Goal: Complete application form

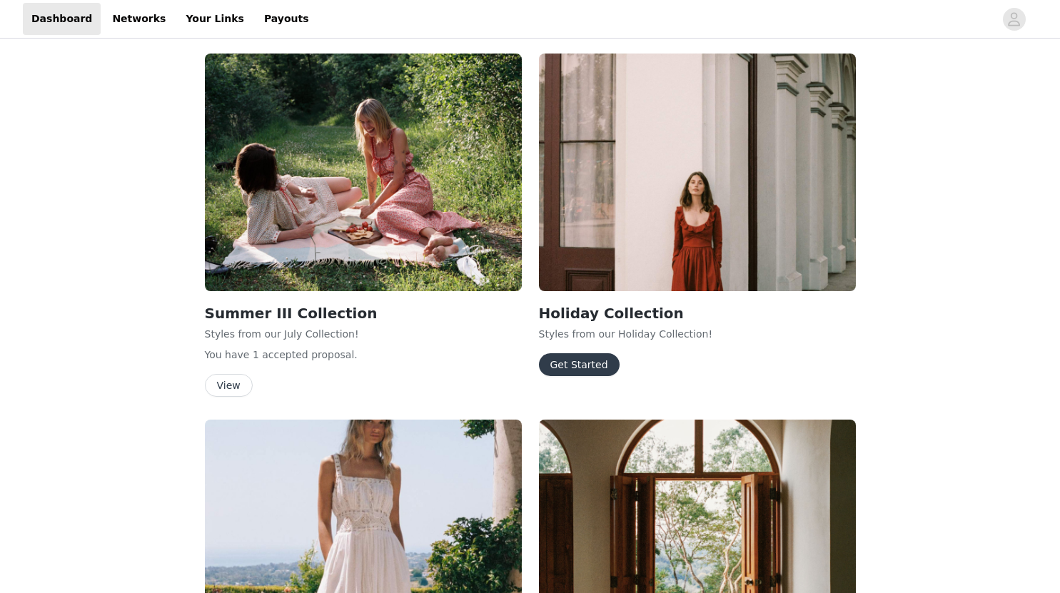
scroll to position [752, 0]
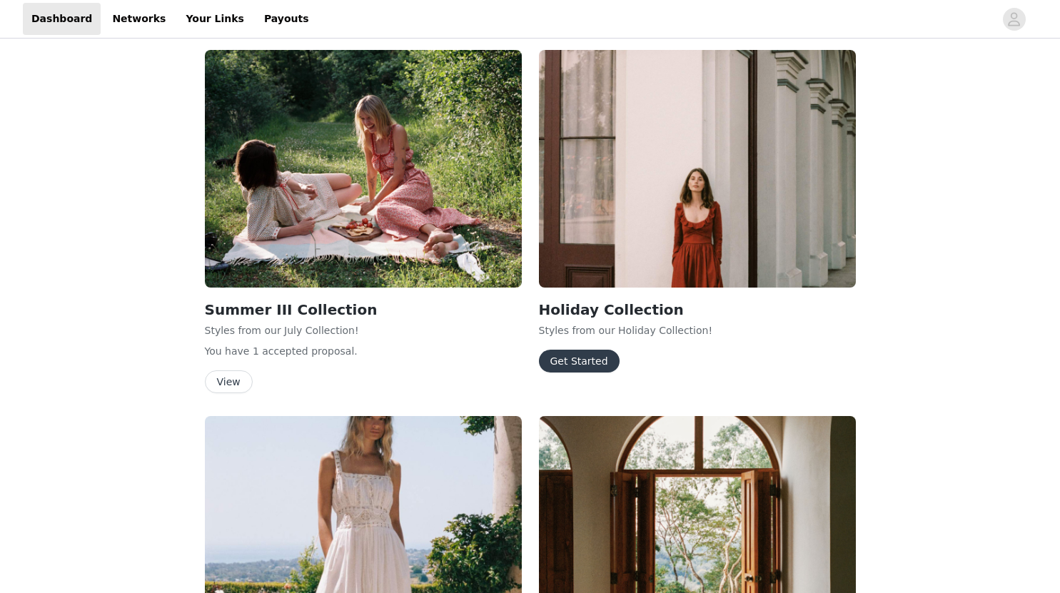
click at [582, 365] on button "Get Started" at bounding box center [579, 361] width 81 height 23
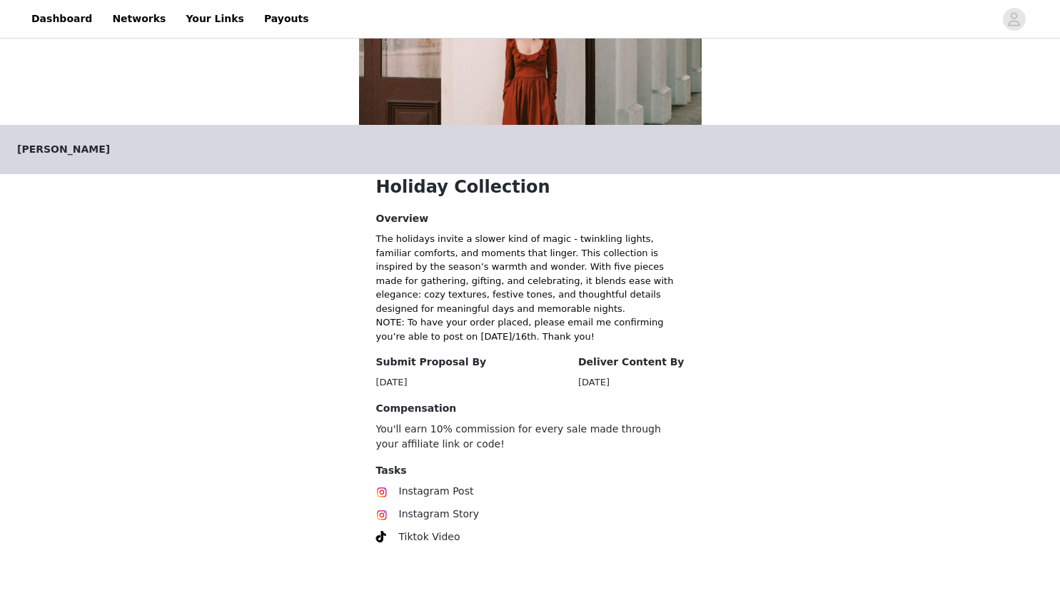
scroll to position [241, 0]
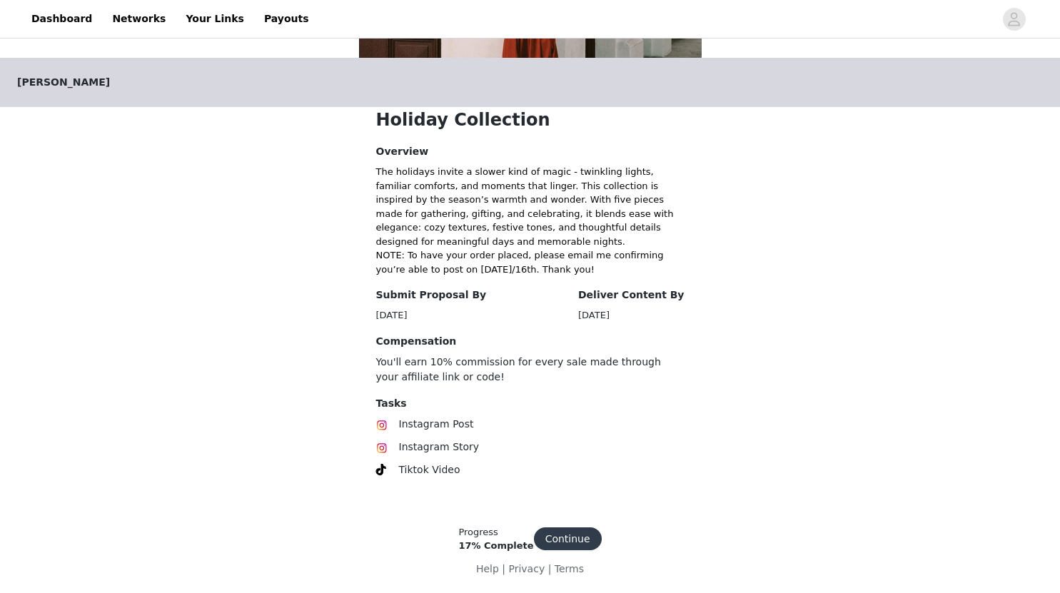
click at [560, 534] on button "Continue" at bounding box center [568, 538] width 68 height 23
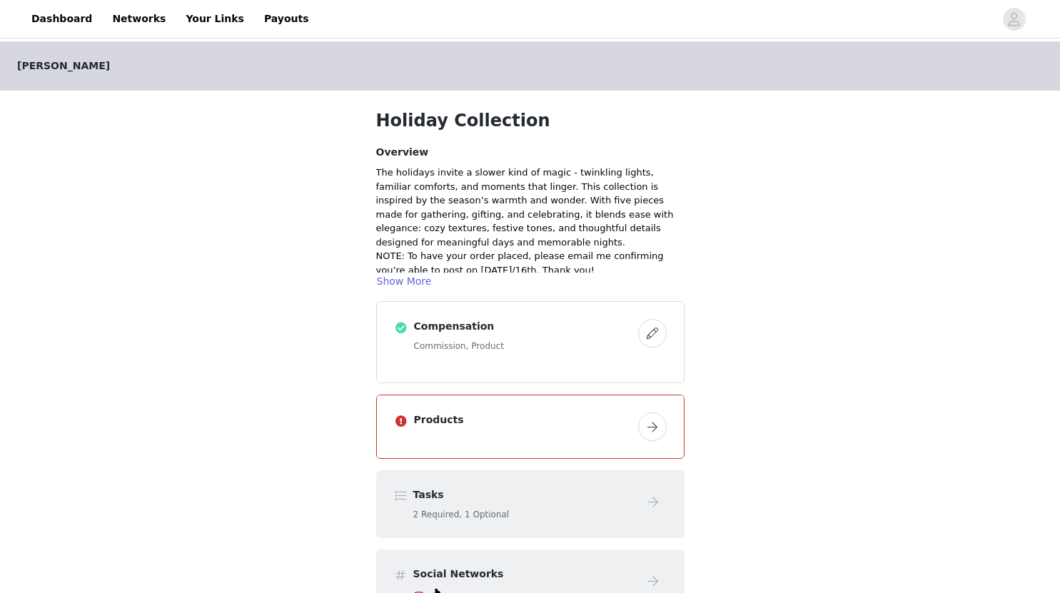
click at [655, 426] on button "button" at bounding box center [652, 426] width 29 height 29
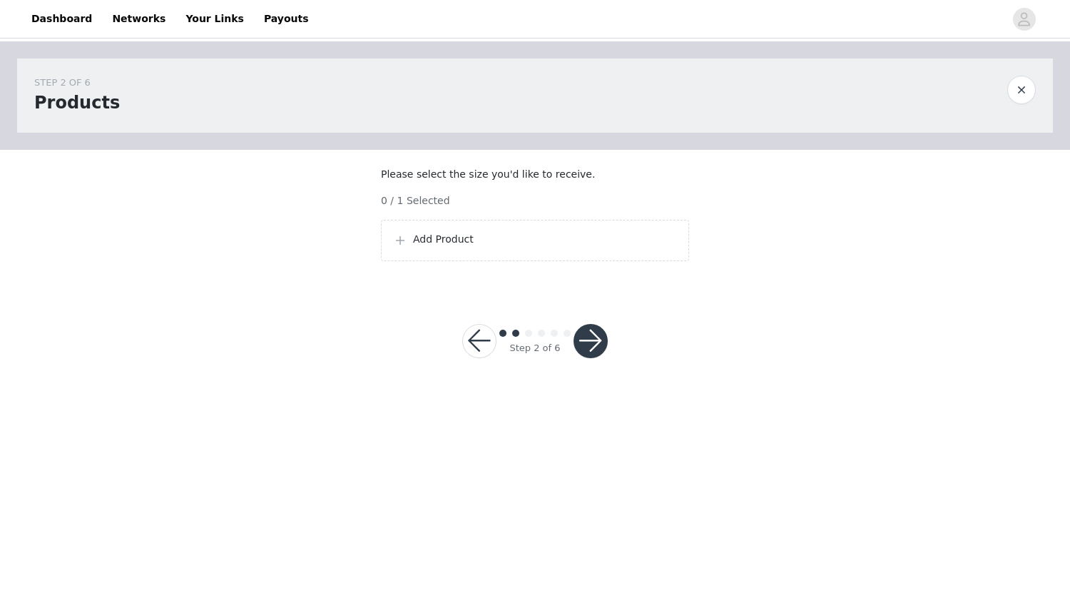
click at [435, 247] on p "Add Product" at bounding box center [545, 239] width 264 height 15
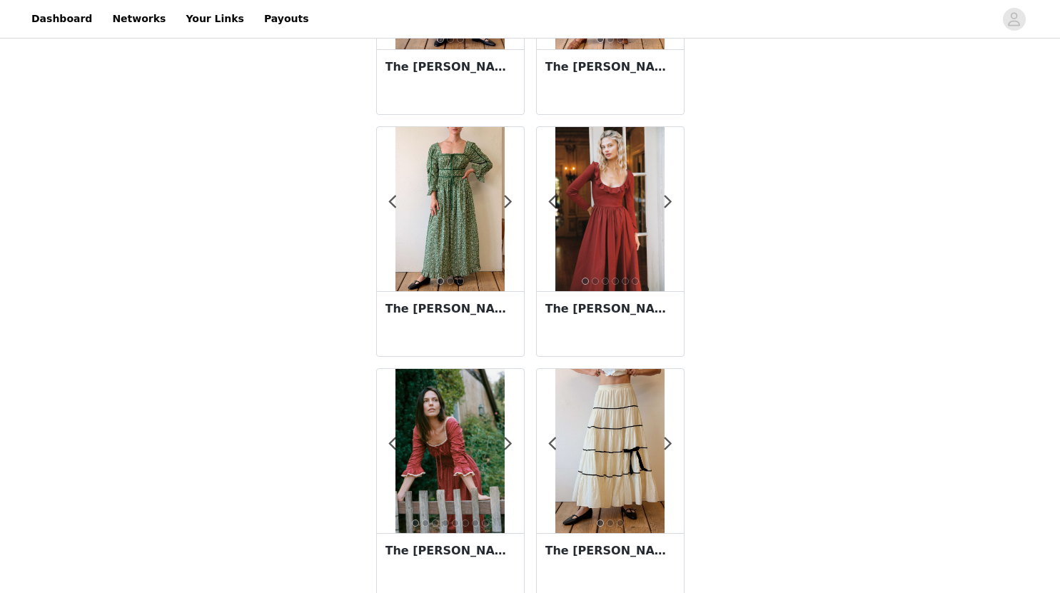
scroll to position [210, 0]
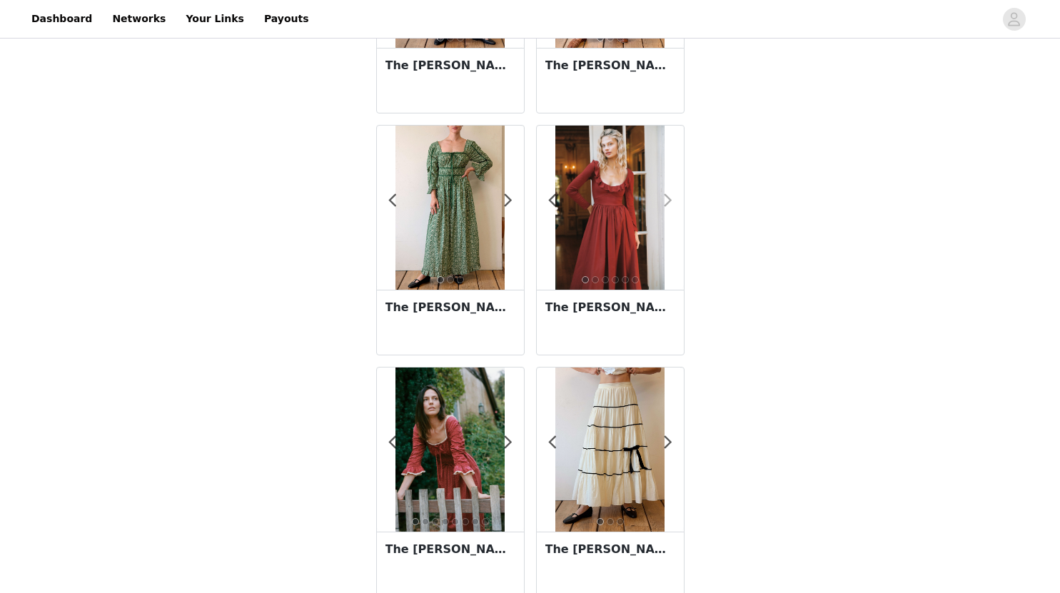
click at [668, 201] on span at bounding box center [668, 201] width 32 height 0
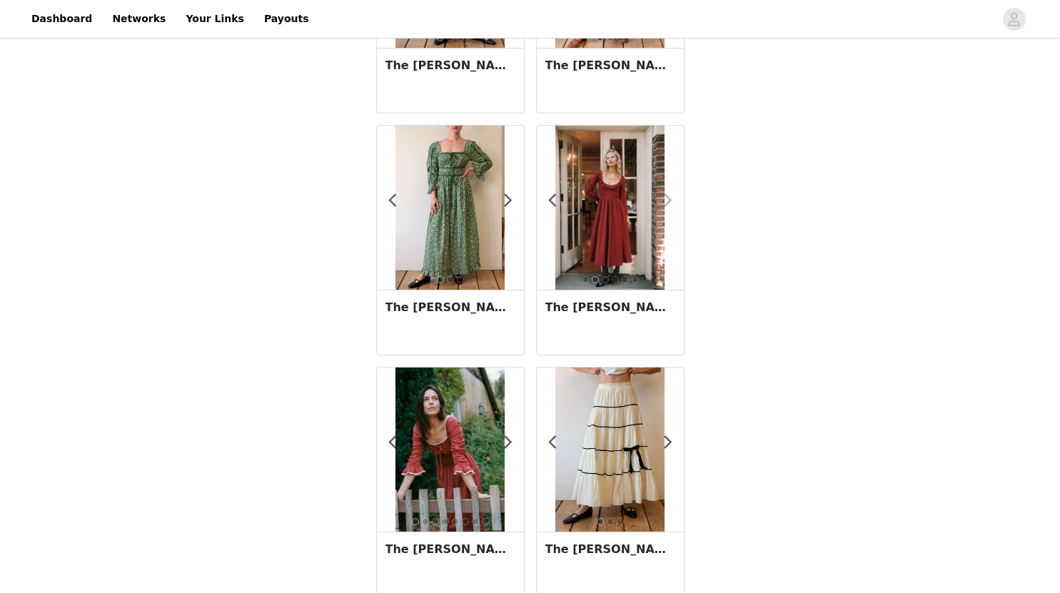
click at [668, 201] on span at bounding box center [668, 201] width 32 height 0
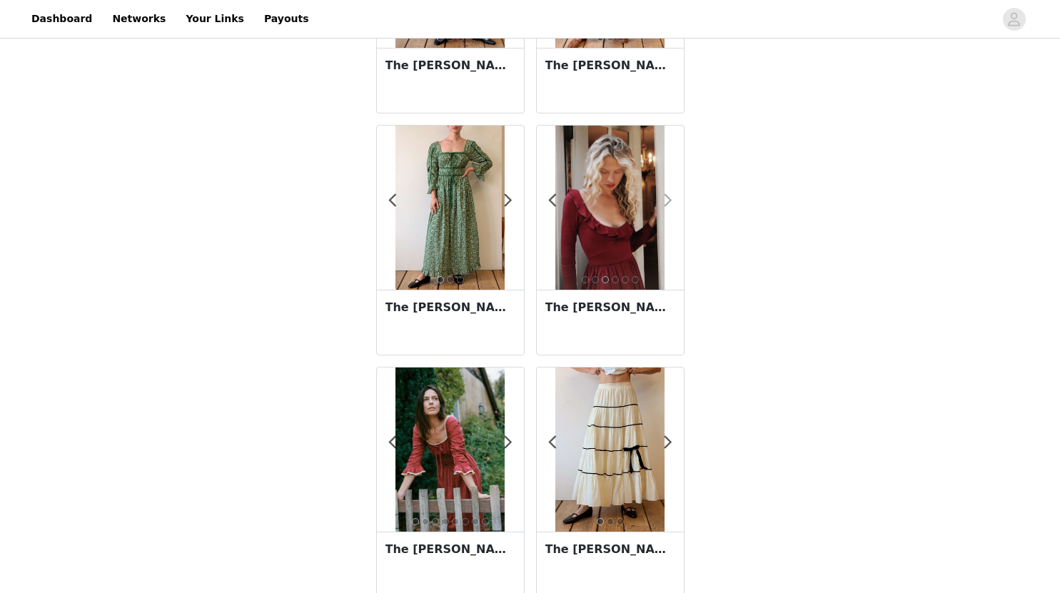
click at [668, 201] on span at bounding box center [668, 201] width 32 height 0
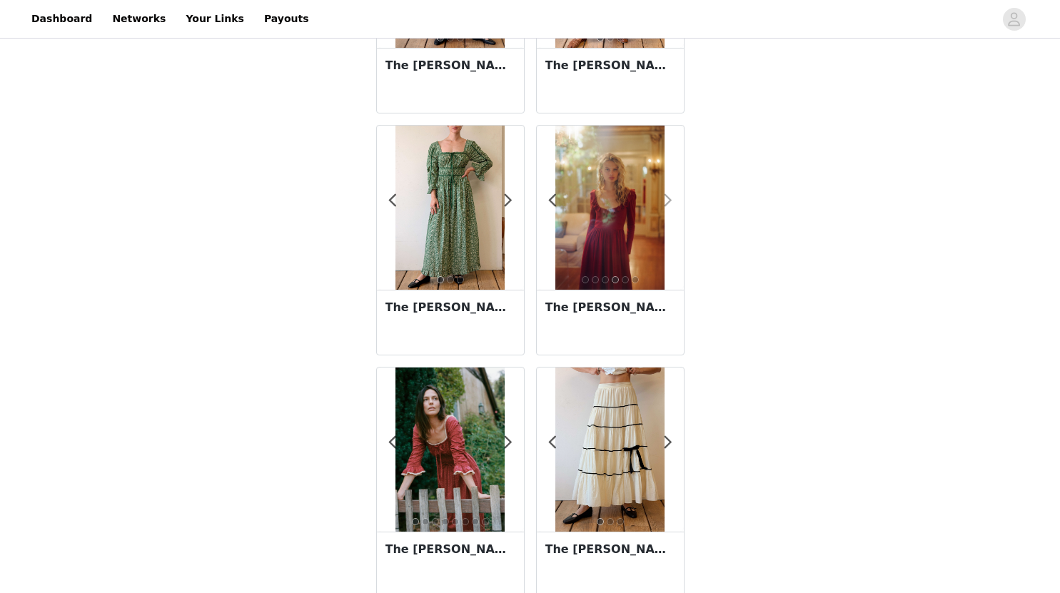
click at [668, 201] on span at bounding box center [668, 201] width 32 height 0
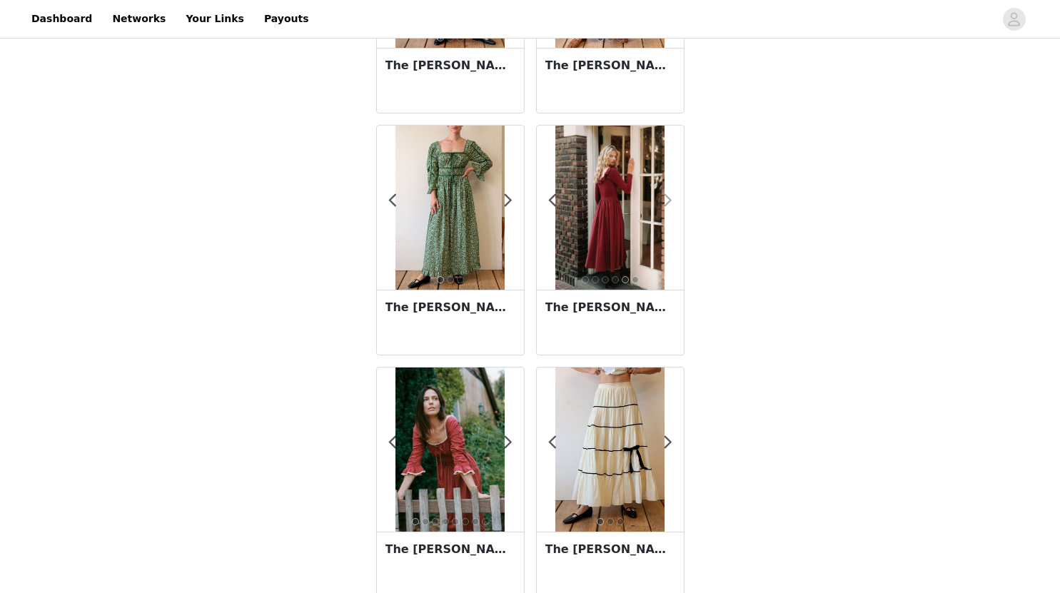
click at [668, 201] on span at bounding box center [668, 201] width 32 height 0
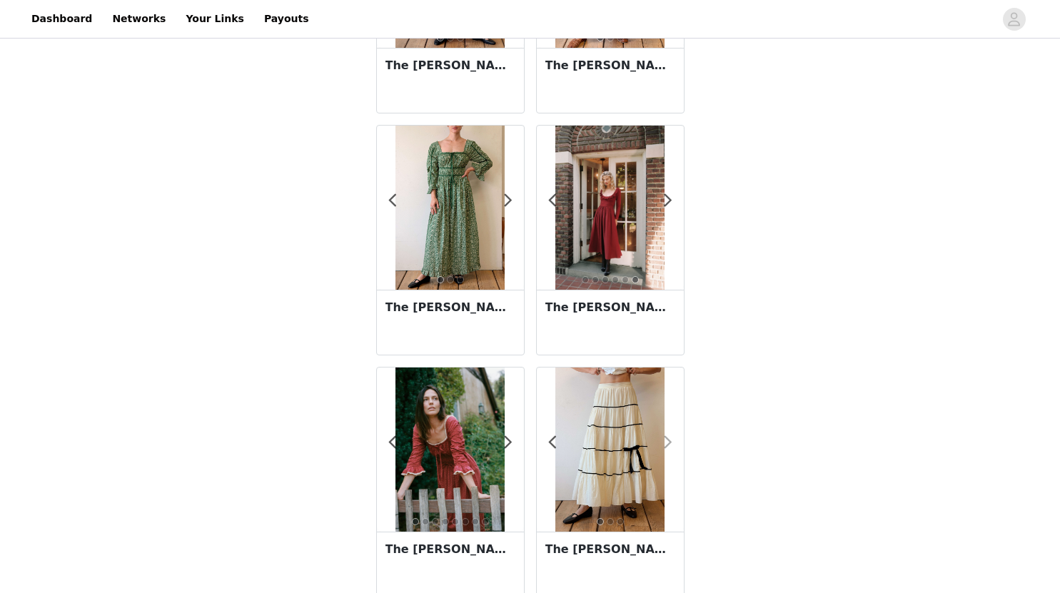
click at [671, 442] on span at bounding box center [668, 442] width 32 height 0
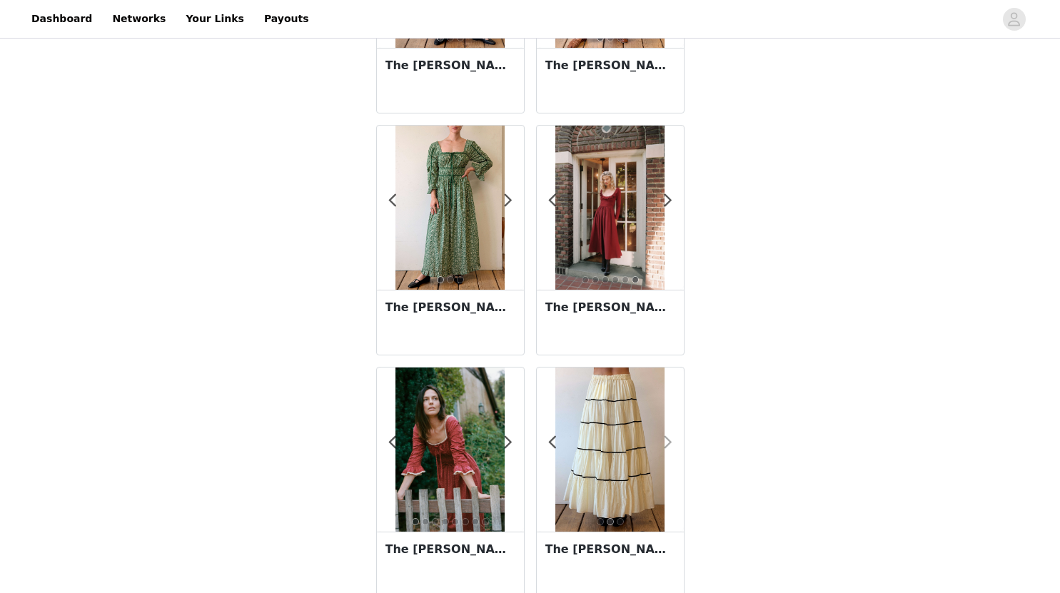
click at [671, 442] on span at bounding box center [668, 442] width 32 height 0
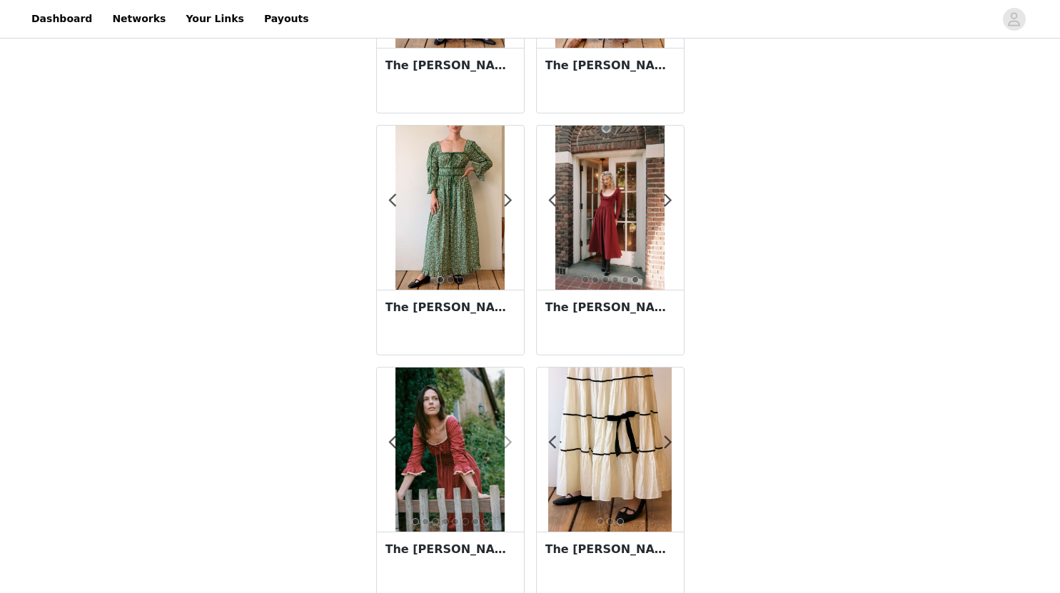
click at [505, 442] on span at bounding box center [508, 442] width 32 height 0
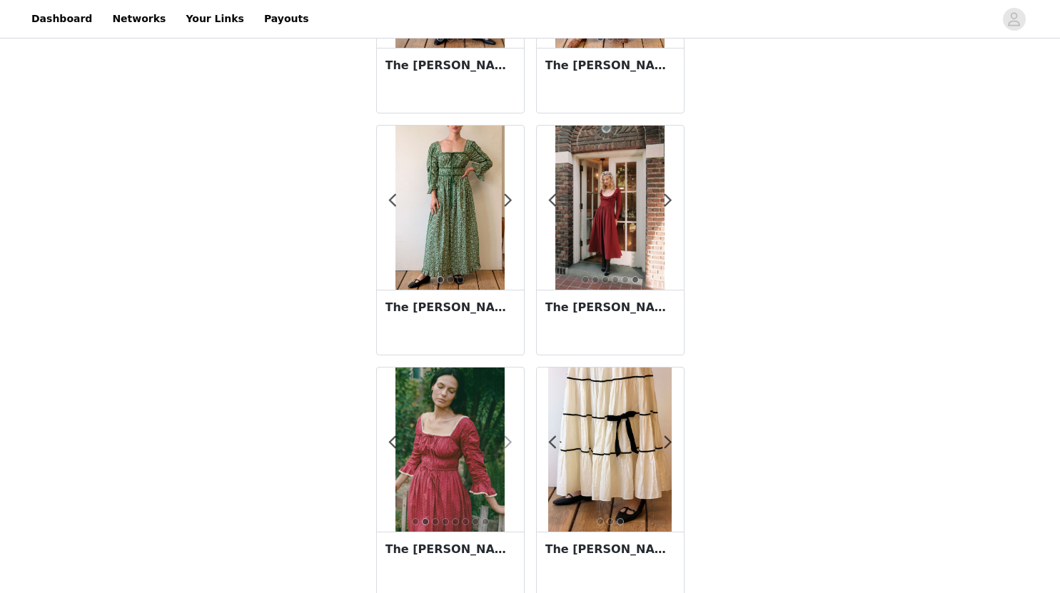
click at [512, 442] on span at bounding box center [508, 442] width 32 height 0
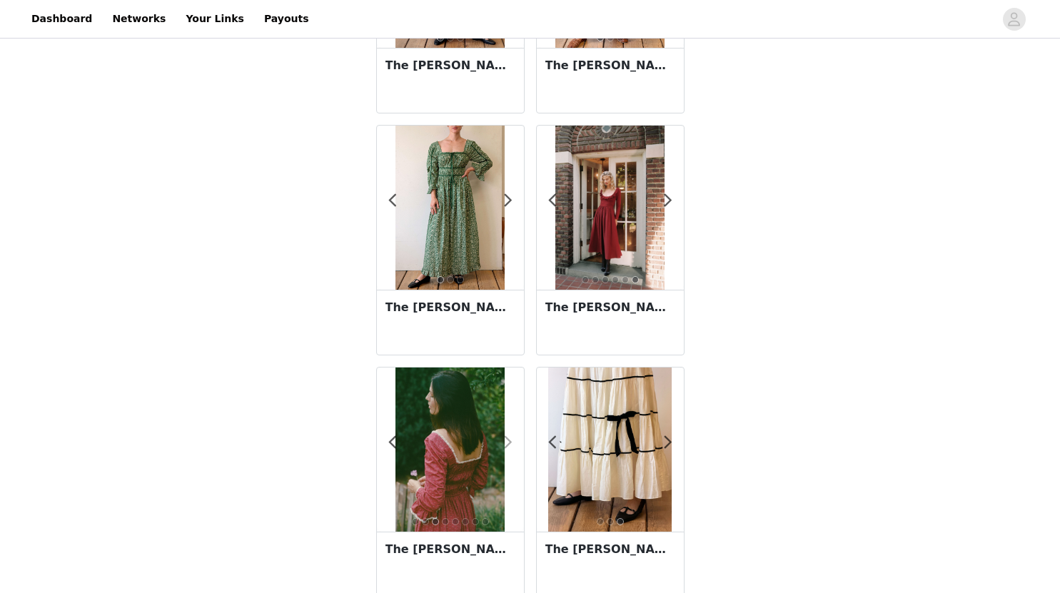
click at [512, 442] on span at bounding box center [508, 442] width 32 height 0
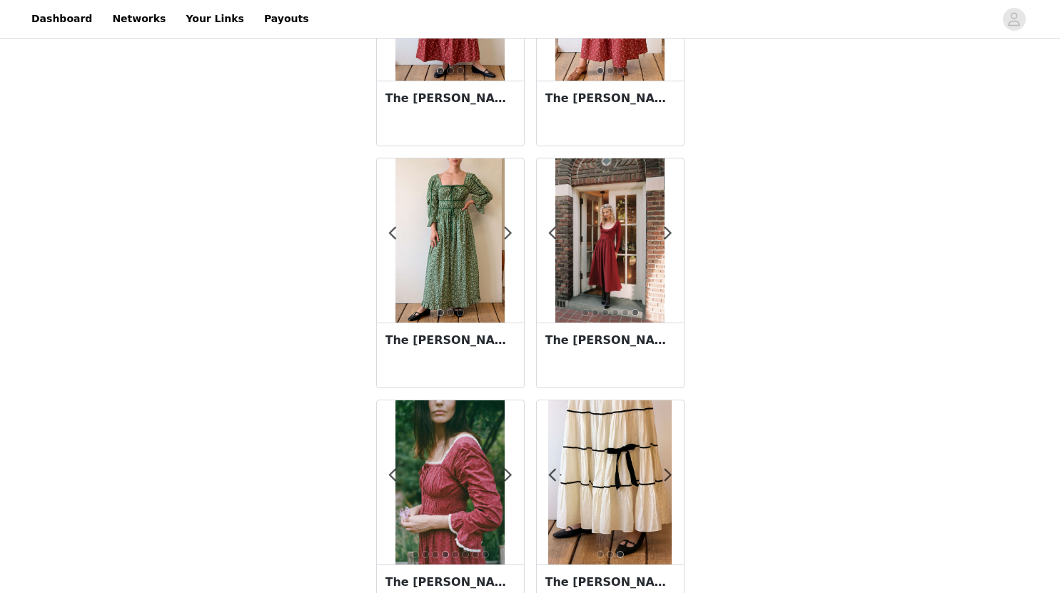
scroll to position [176, 0]
click at [507, 234] on span at bounding box center [508, 234] width 32 height 0
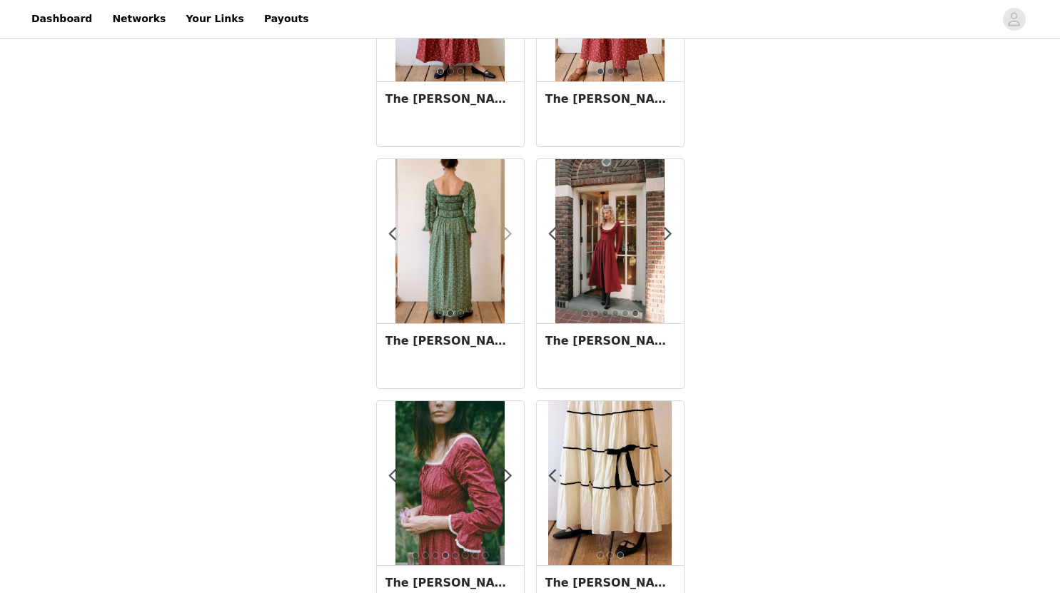
click at [507, 234] on span at bounding box center [508, 234] width 32 height 0
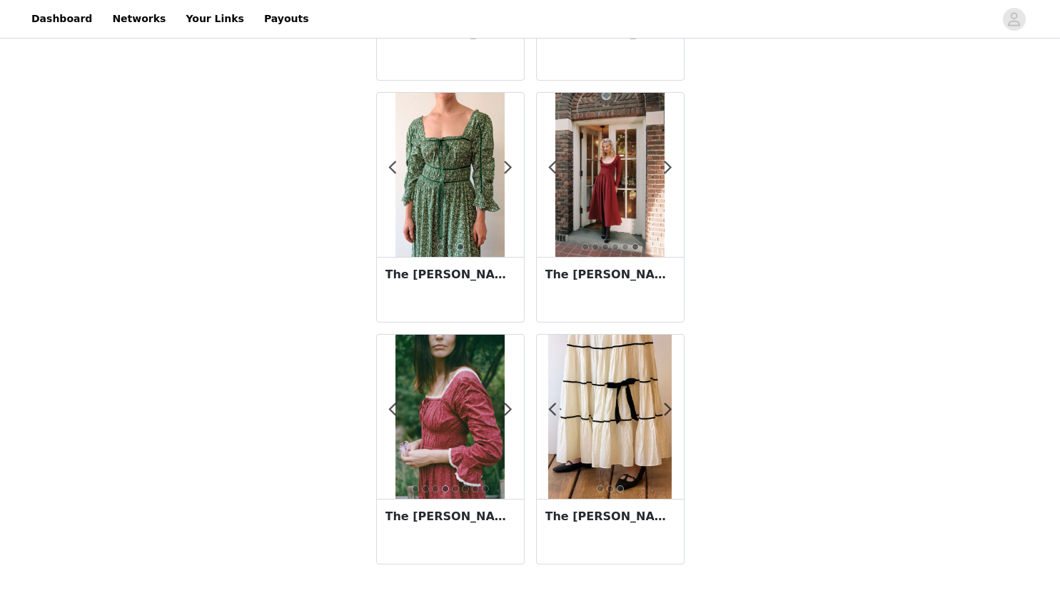
scroll to position [242, 0]
click at [425, 512] on h3 "The [PERSON_NAME] Dress | Heart Bloom" at bounding box center [450, 517] width 130 height 17
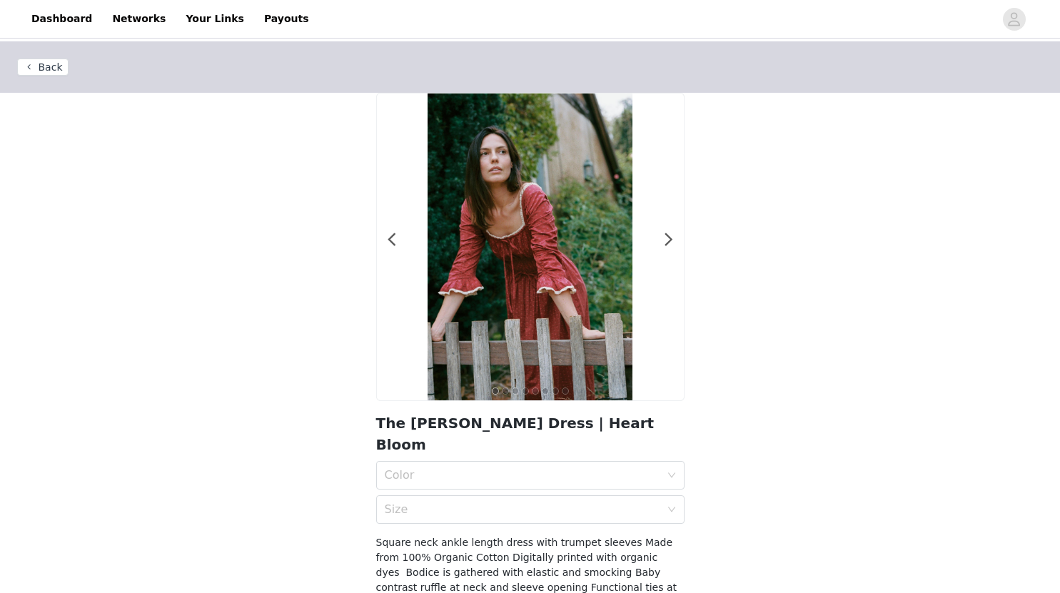
scroll to position [111, 0]
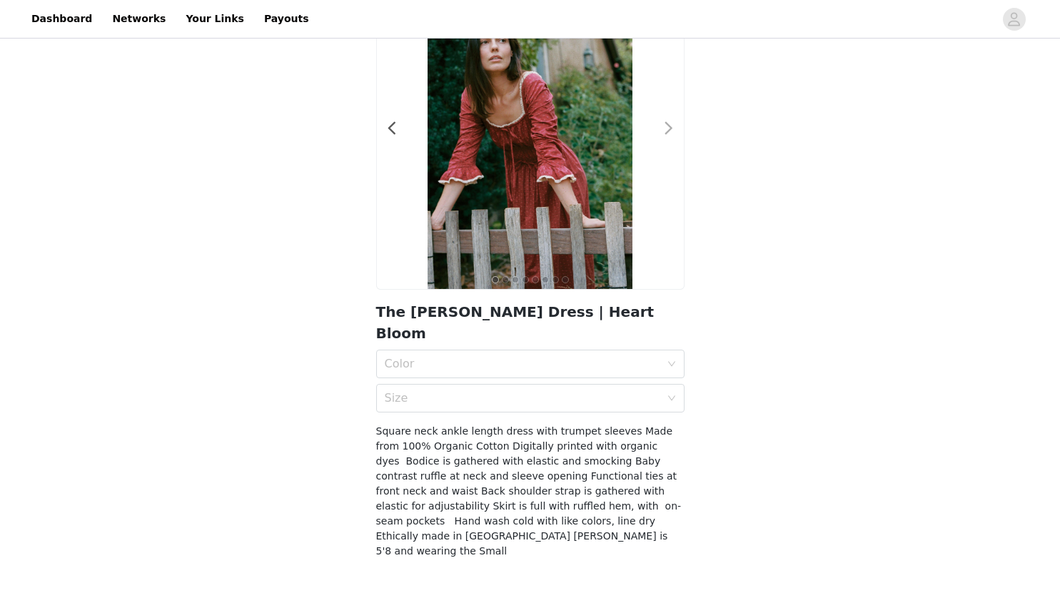
click at [667, 128] on span at bounding box center [669, 128] width 32 height 0
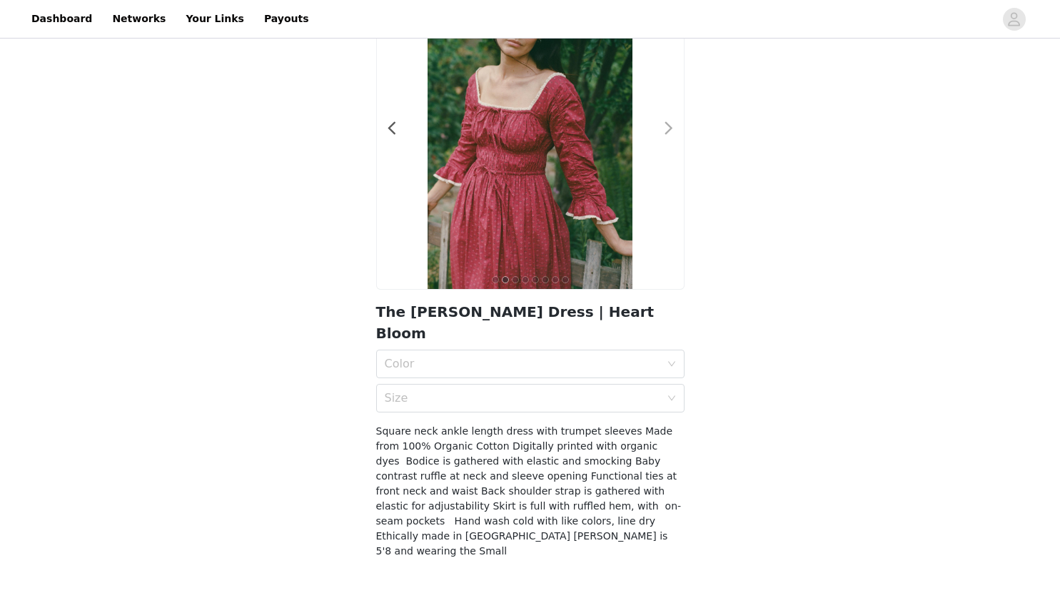
click at [667, 128] on span at bounding box center [669, 128] width 32 height 0
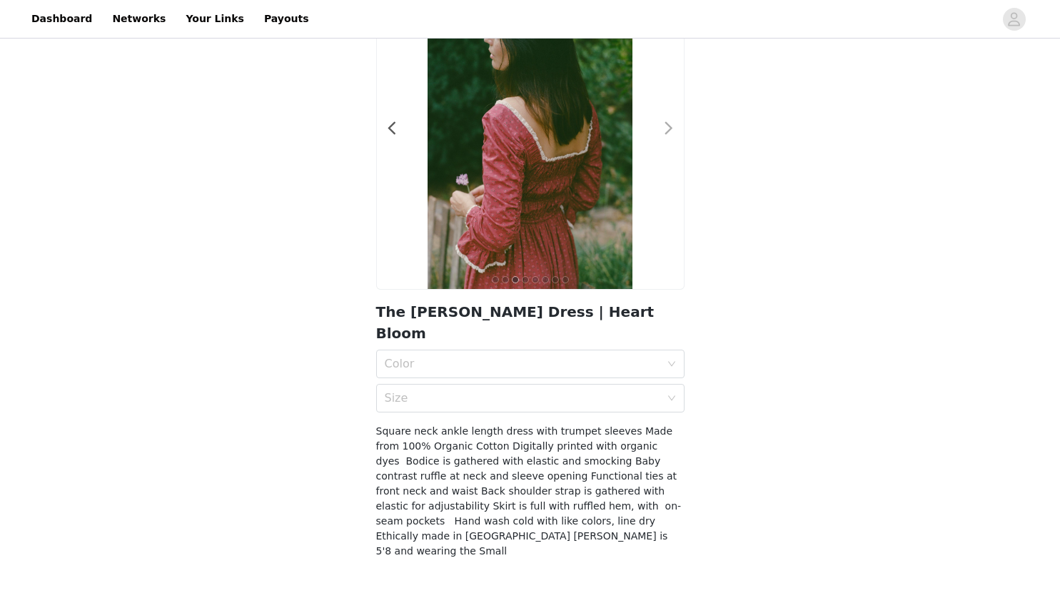
click at [667, 128] on span at bounding box center [669, 128] width 32 height 0
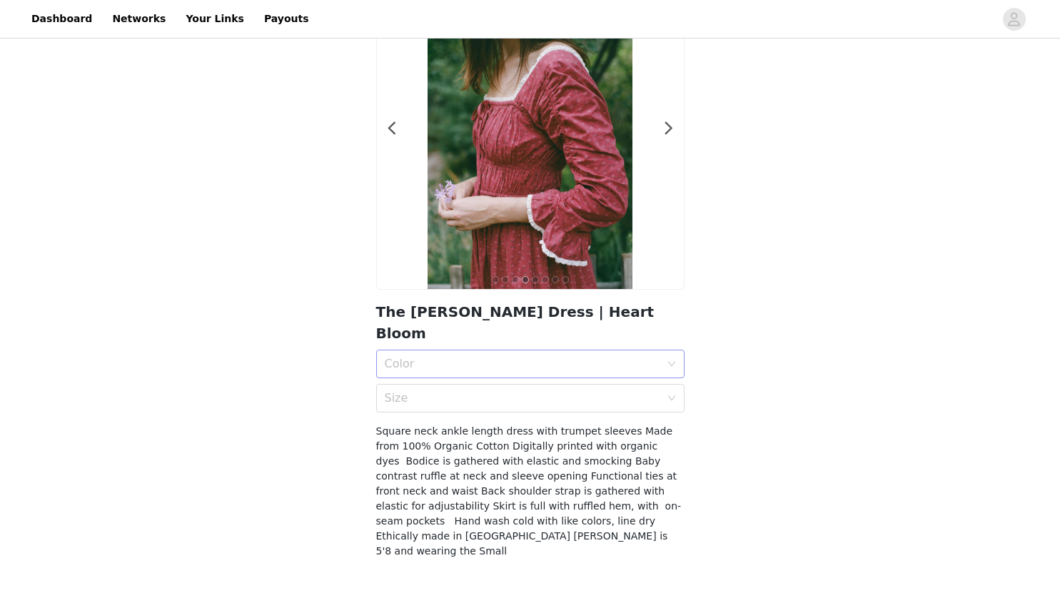
click at [454, 357] on div "Color" at bounding box center [522, 364] width 275 height 14
click at [431, 380] on div "Heart Bloom" at bounding box center [530, 374] width 291 height 16
click at [431, 391] on div "Size" at bounding box center [522, 398] width 275 height 14
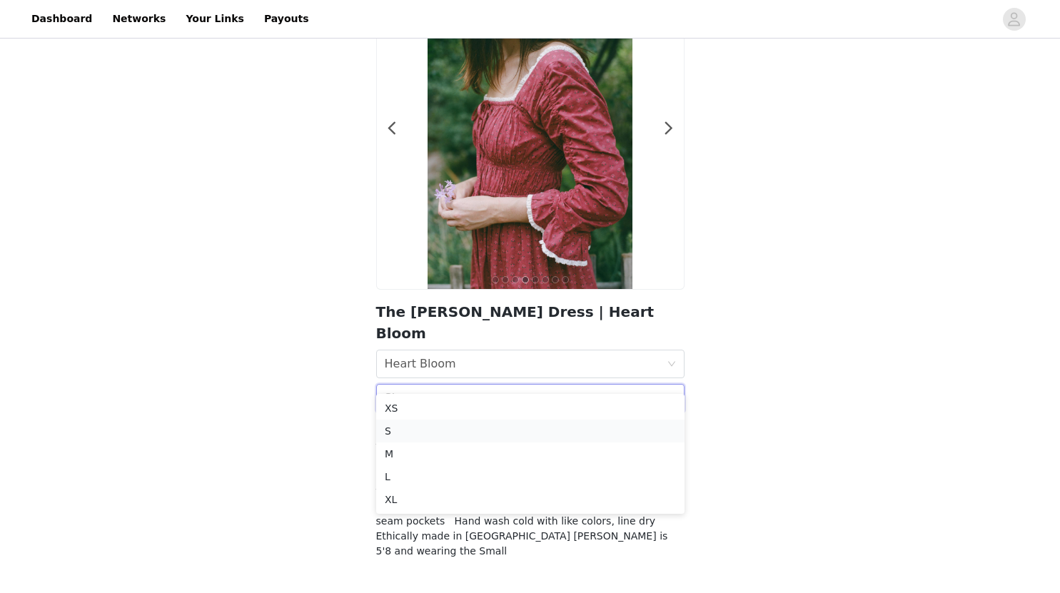
click at [406, 431] on div "S" at bounding box center [530, 431] width 291 height 16
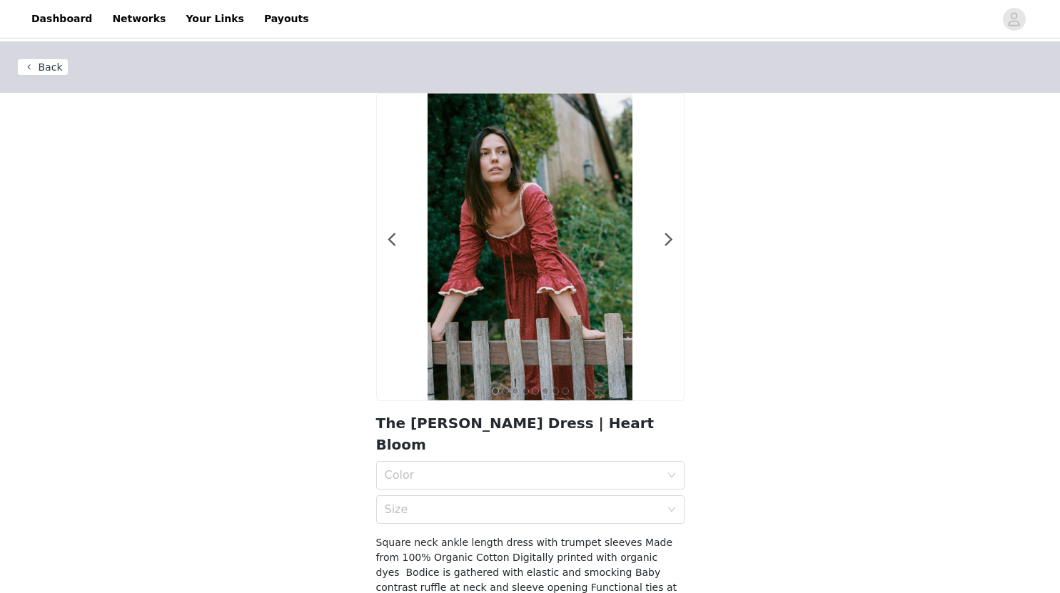
click at [41, 71] on button "Back" at bounding box center [42, 67] width 51 height 17
click at [38, 66] on button "Back" at bounding box center [42, 67] width 51 height 17
click at [46, 66] on button "Back" at bounding box center [42, 67] width 51 height 17
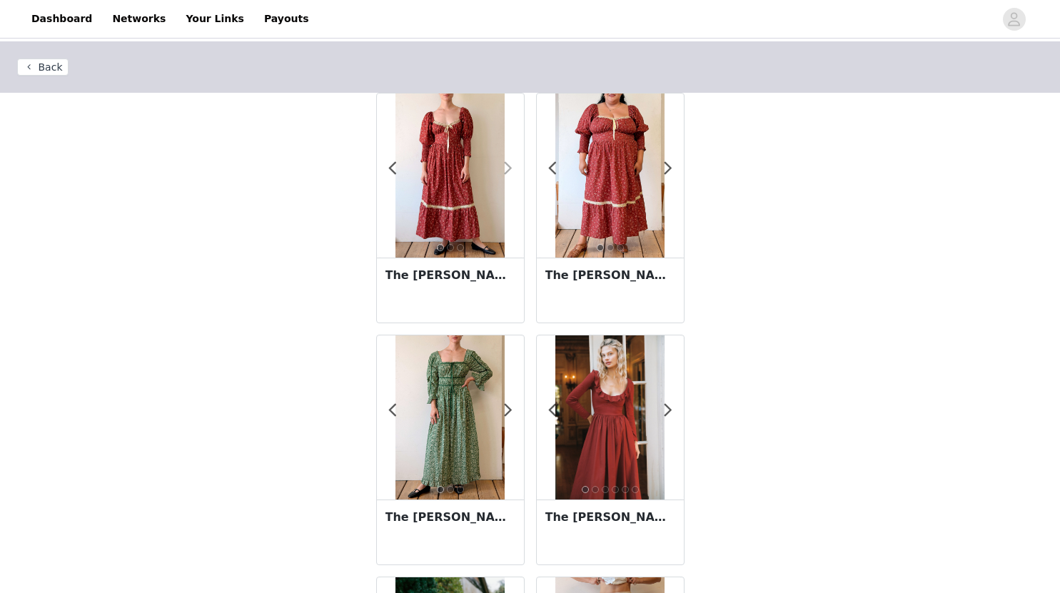
click at [507, 168] on span at bounding box center [508, 168] width 32 height 0
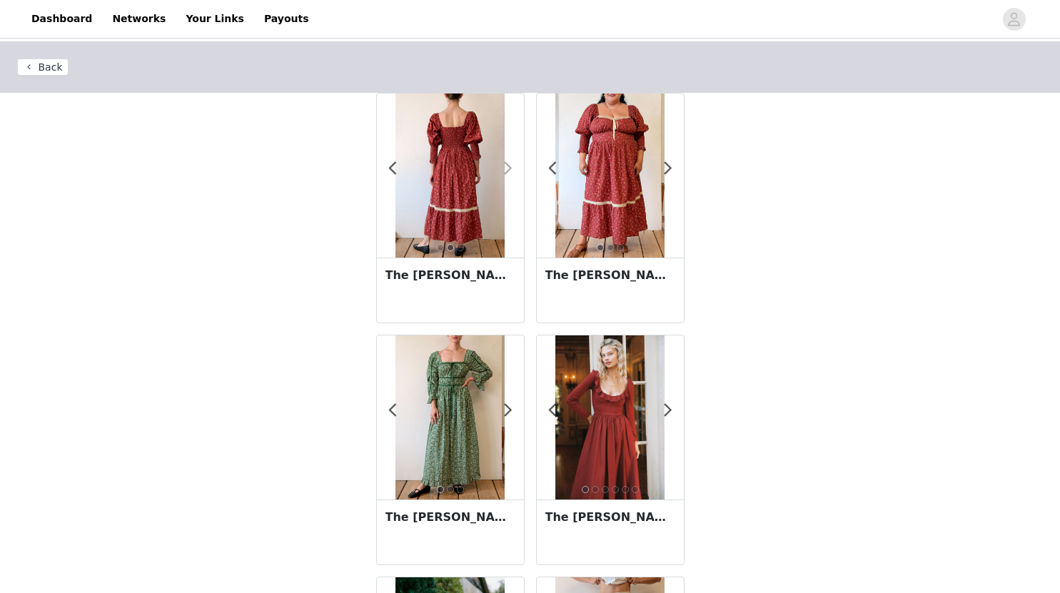
click at [507, 168] on span at bounding box center [508, 168] width 32 height 0
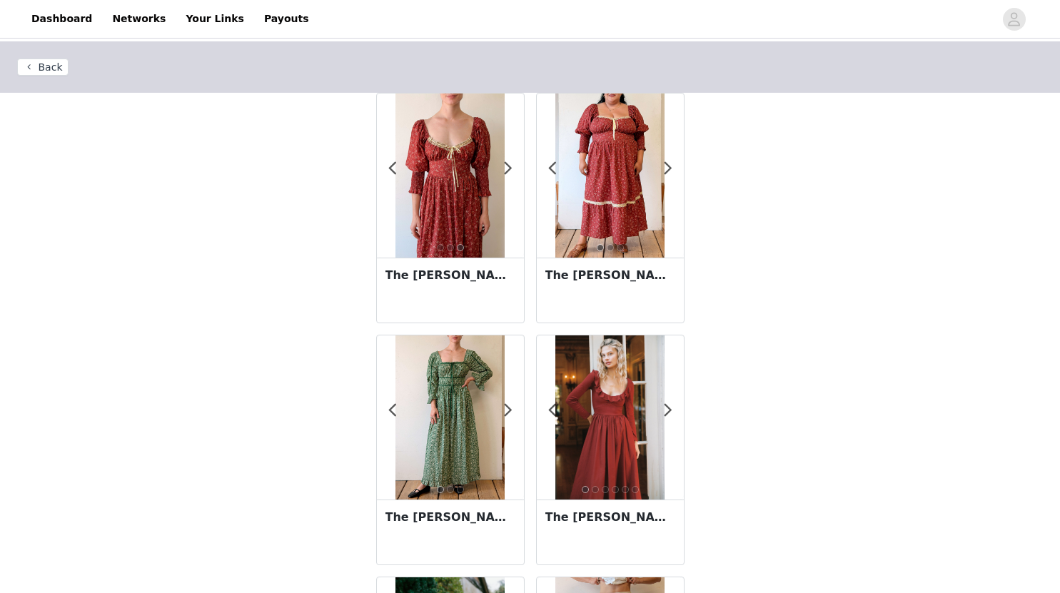
scroll to position [243, 0]
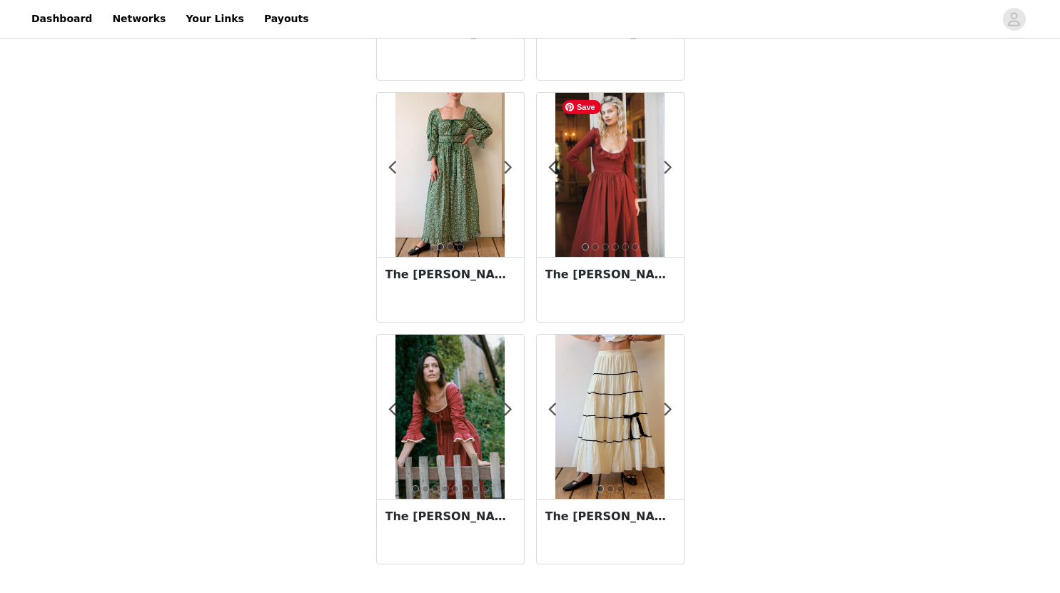
drag, startPoint x: 597, startPoint y: 191, endPoint x: 786, endPoint y: 131, distance: 199.1
click at [786, 131] on div "Back 1 2 3 The [PERSON_NAME] Dress | Ribbon Rose 1 2 3 The [PERSON_NAME] Dress …" at bounding box center [530, 196] width 1060 height 794
click at [667, 168] on span at bounding box center [668, 168] width 32 height 0
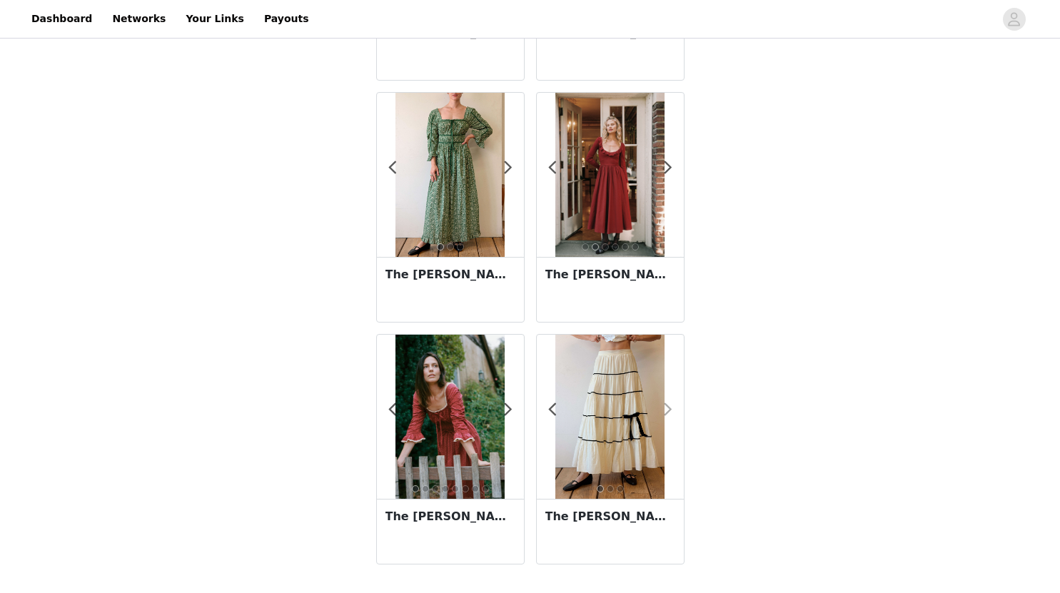
click at [672, 410] on span at bounding box center [668, 410] width 32 height 0
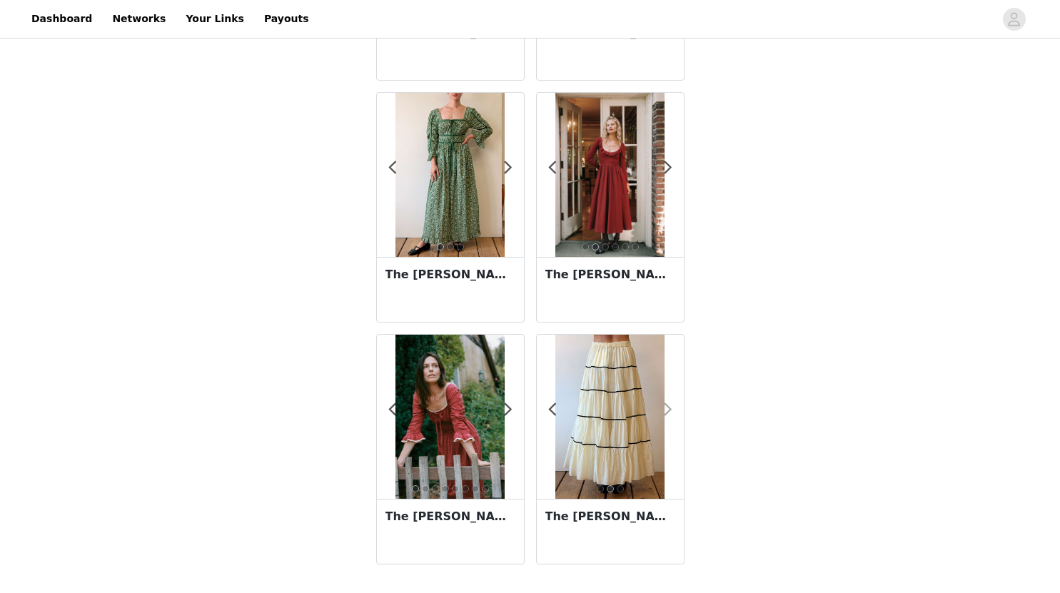
click at [672, 410] on span at bounding box center [668, 410] width 32 height 0
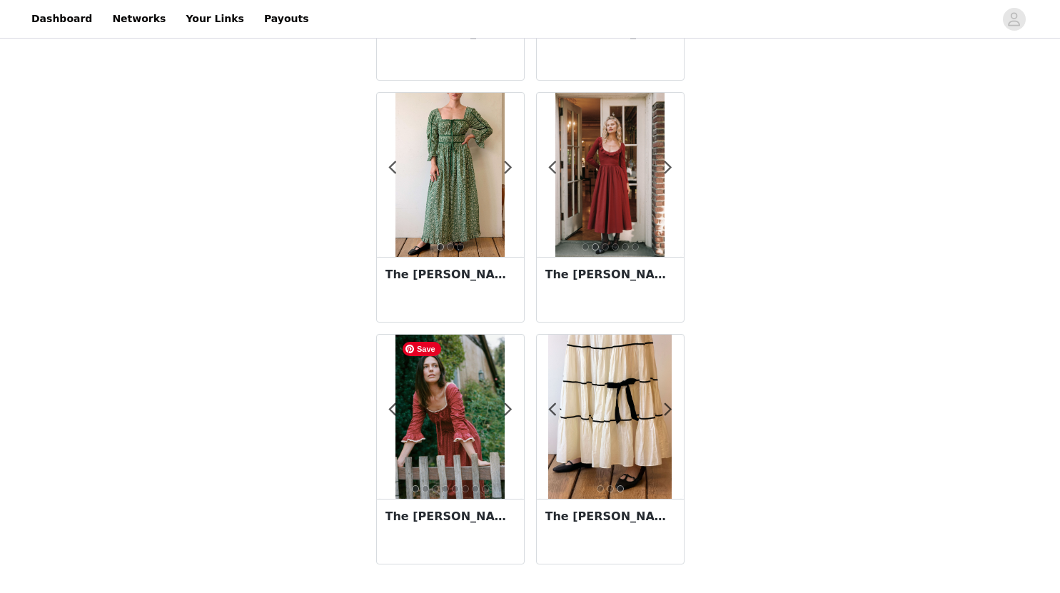
click at [450, 414] on img at bounding box center [449, 417] width 109 height 164
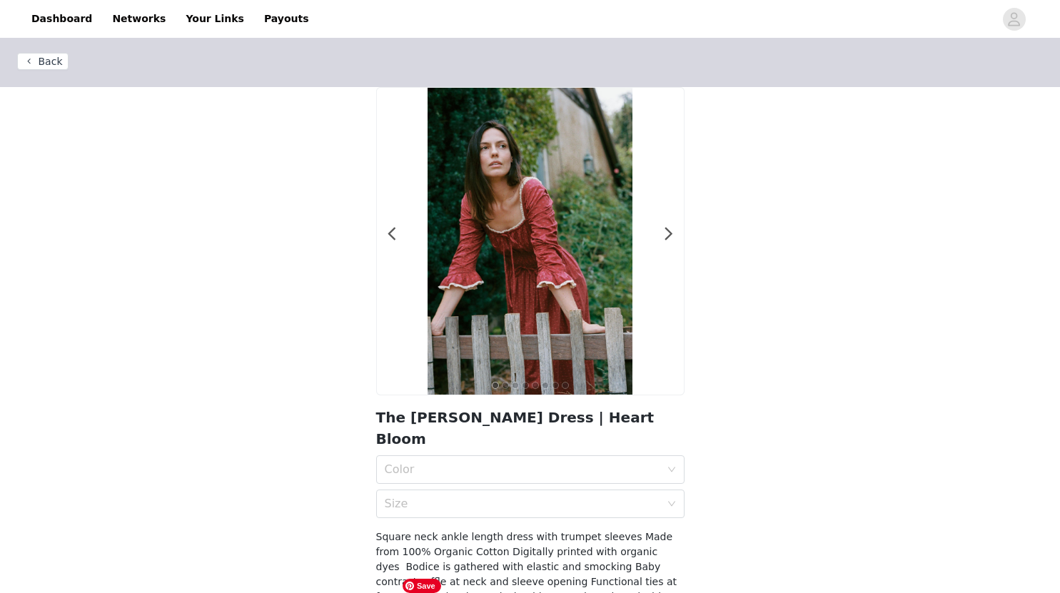
scroll to position [111, 0]
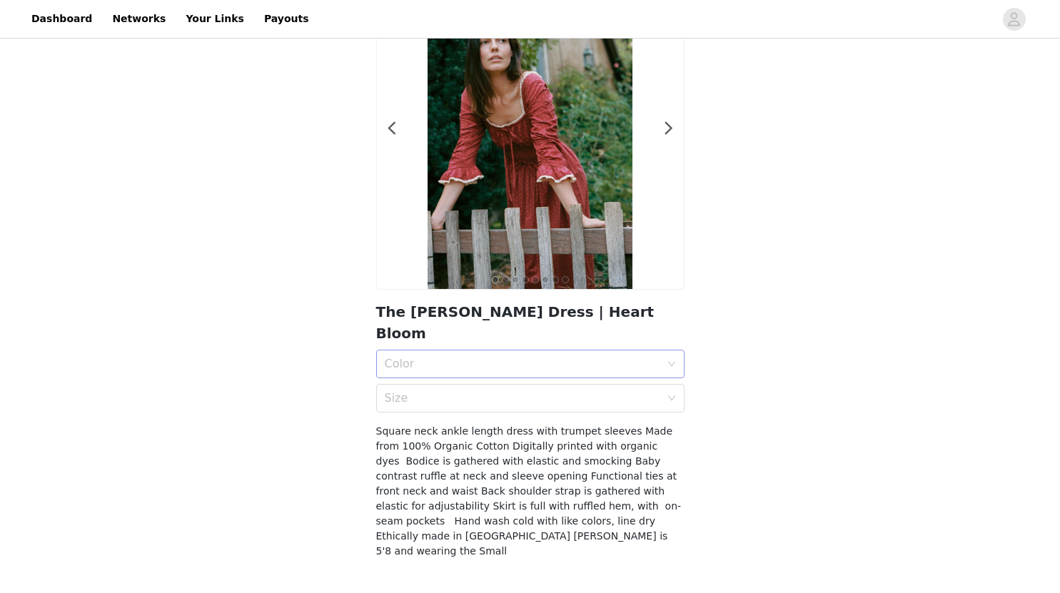
click at [596, 357] on div "Color" at bounding box center [522, 364] width 275 height 14
click at [536, 380] on div "Heart Bloom" at bounding box center [530, 374] width 291 height 16
click at [536, 391] on div "Size" at bounding box center [522, 398] width 275 height 14
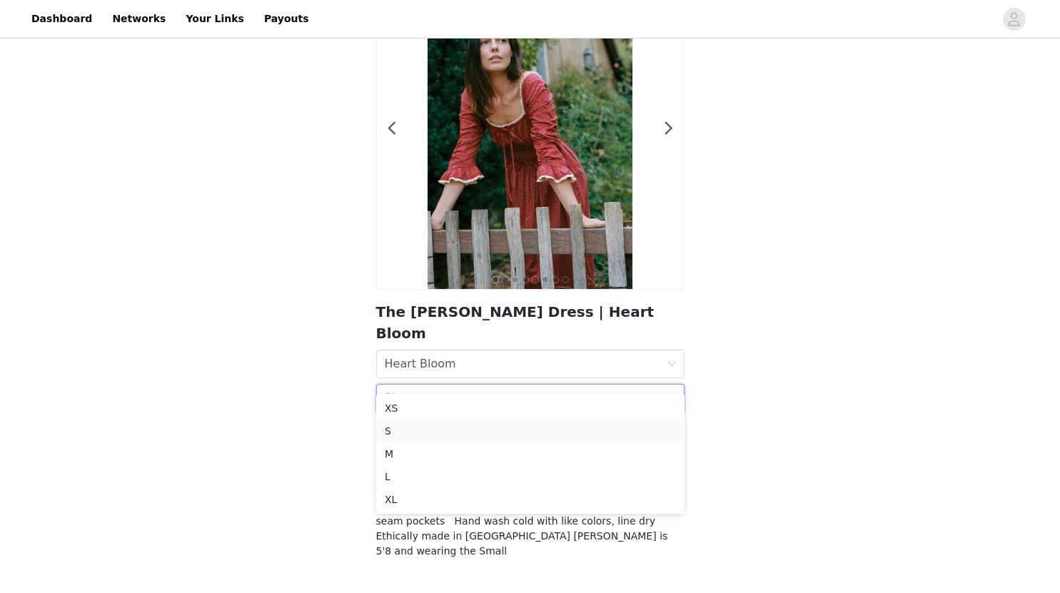
click at [487, 427] on div "S" at bounding box center [530, 431] width 291 height 16
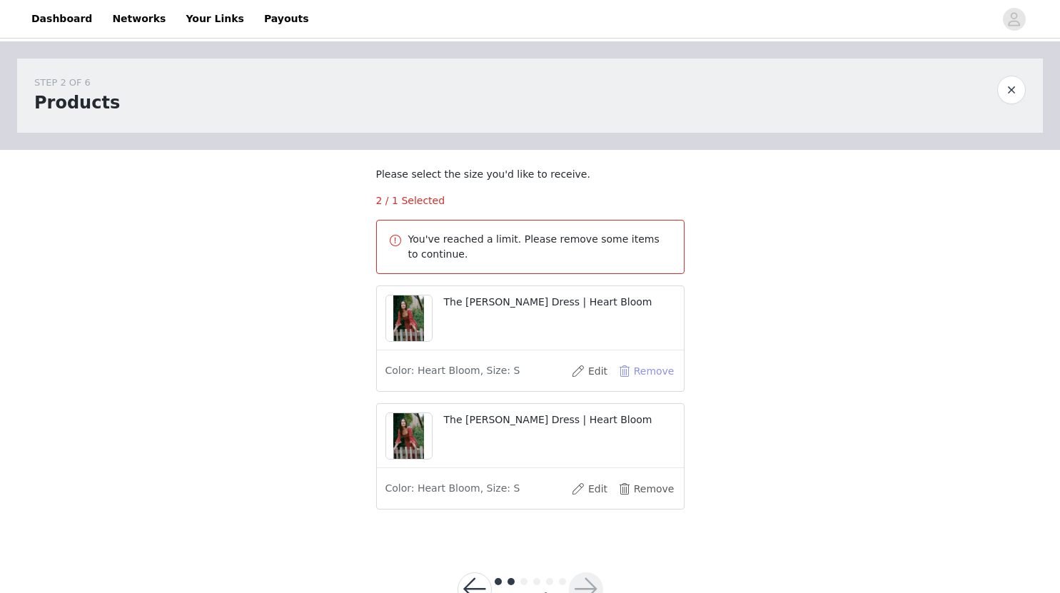
click at [635, 383] on button "Remove" at bounding box center [646, 371] width 57 height 23
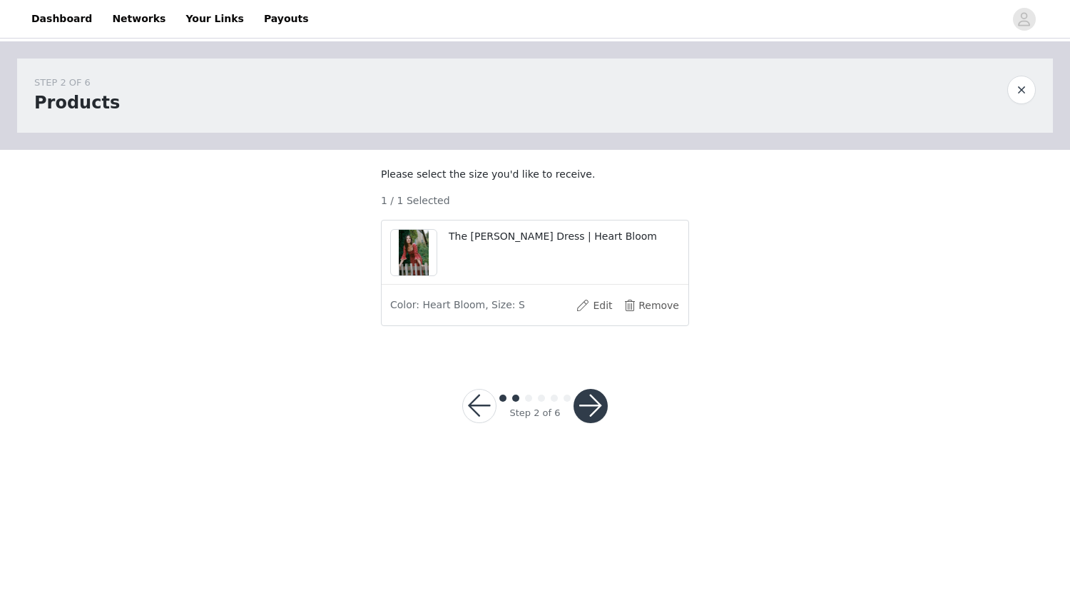
click at [591, 423] on button "button" at bounding box center [591, 406] width 34 height 34
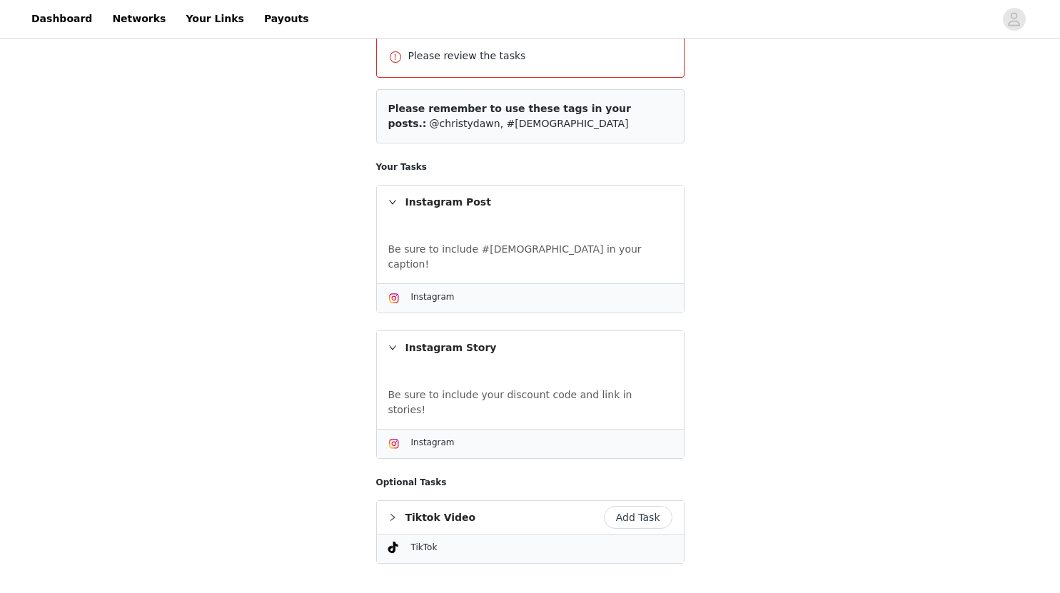
scroll to position [249, 0]
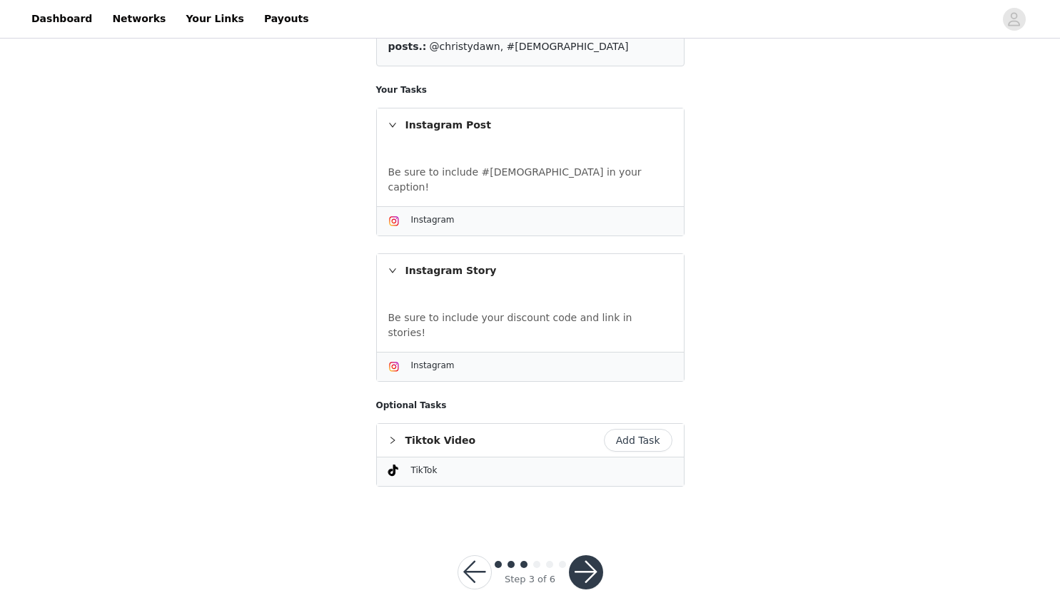
click at [598, 555] on button "button" at bounding box center [586, 572] width 34 height 34
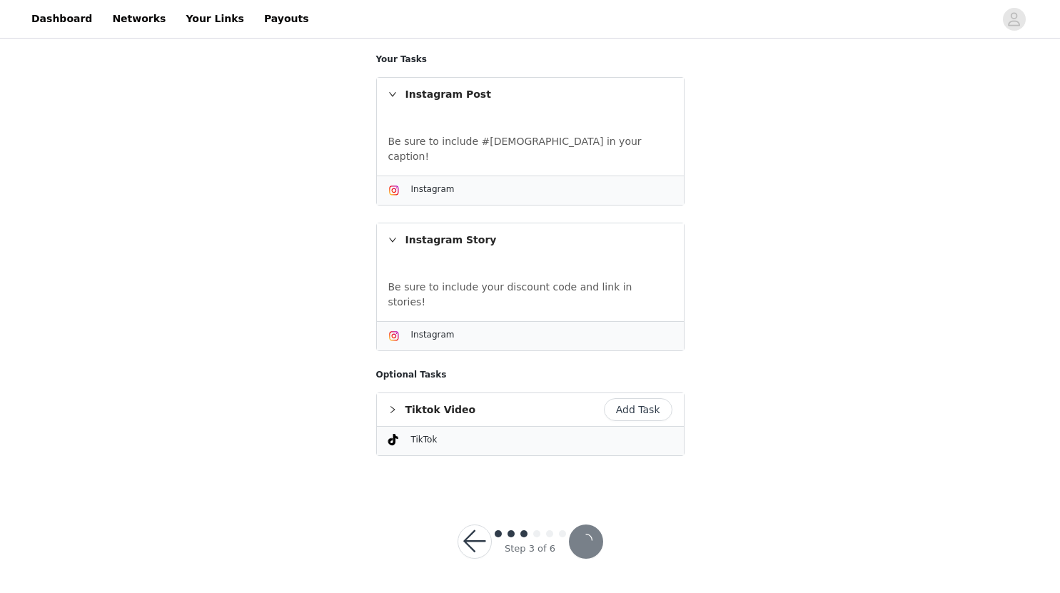
scroll to position [196, 0]
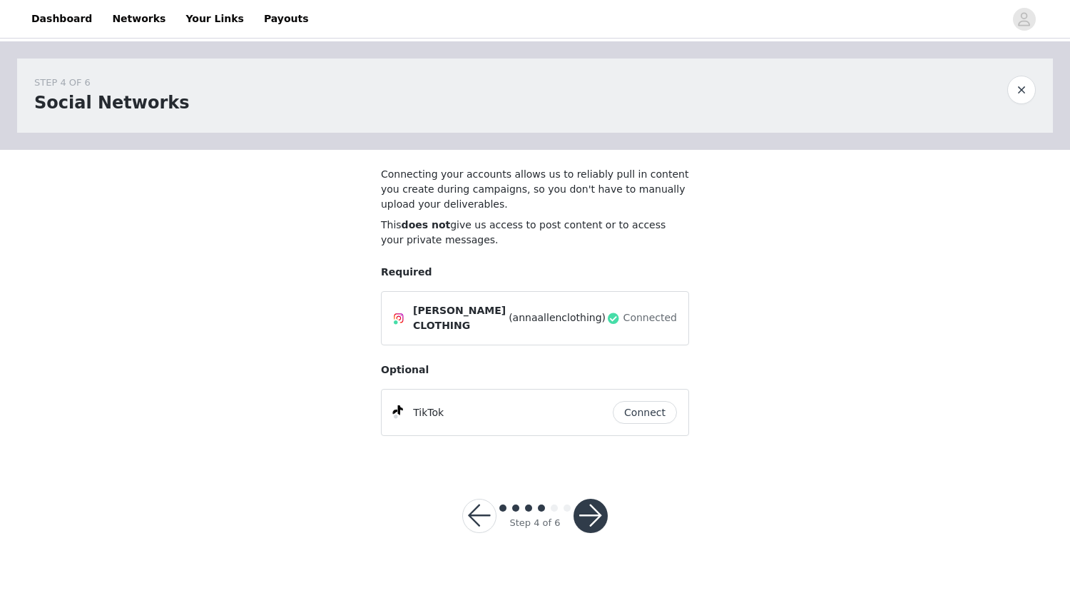
click at [596, 515] on button "button" at bounding box center [591, 516] width 34 height 34
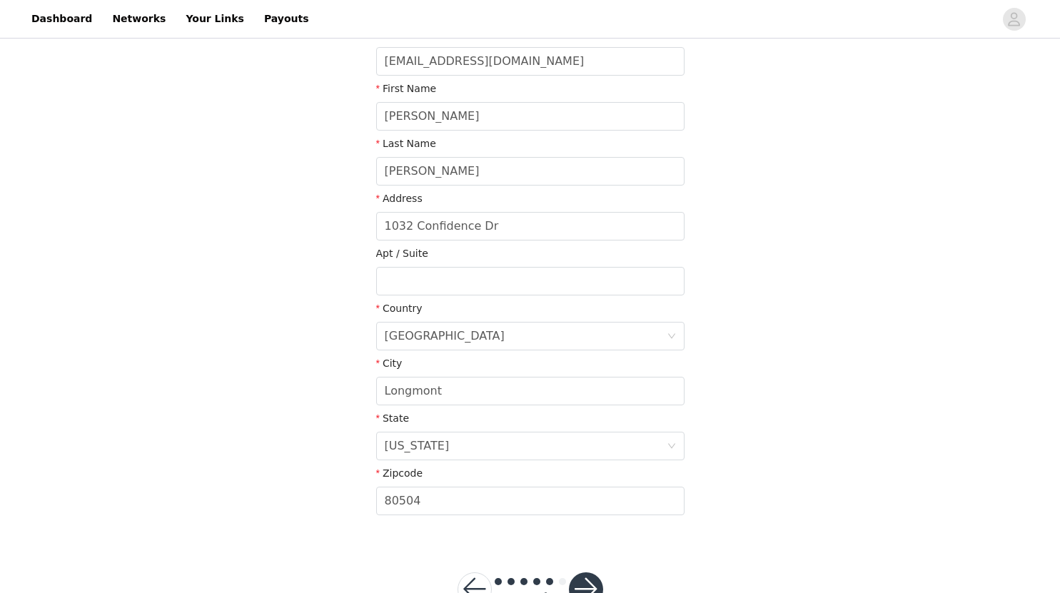
scroll to position [273, 0]
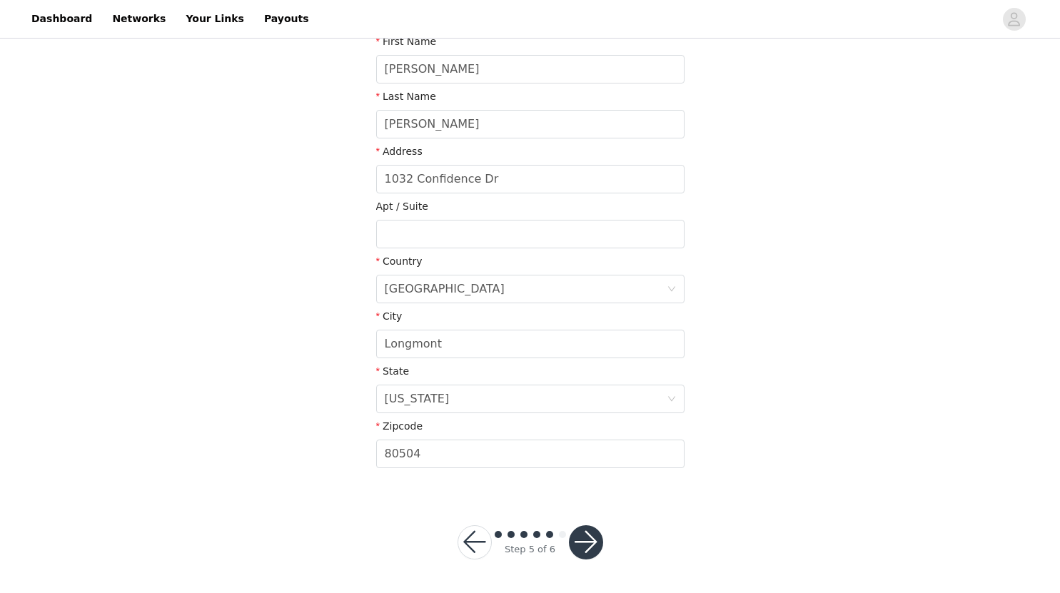
click at [591, 536] on button "button" at bounding box center [586, 542] width 34 height 34
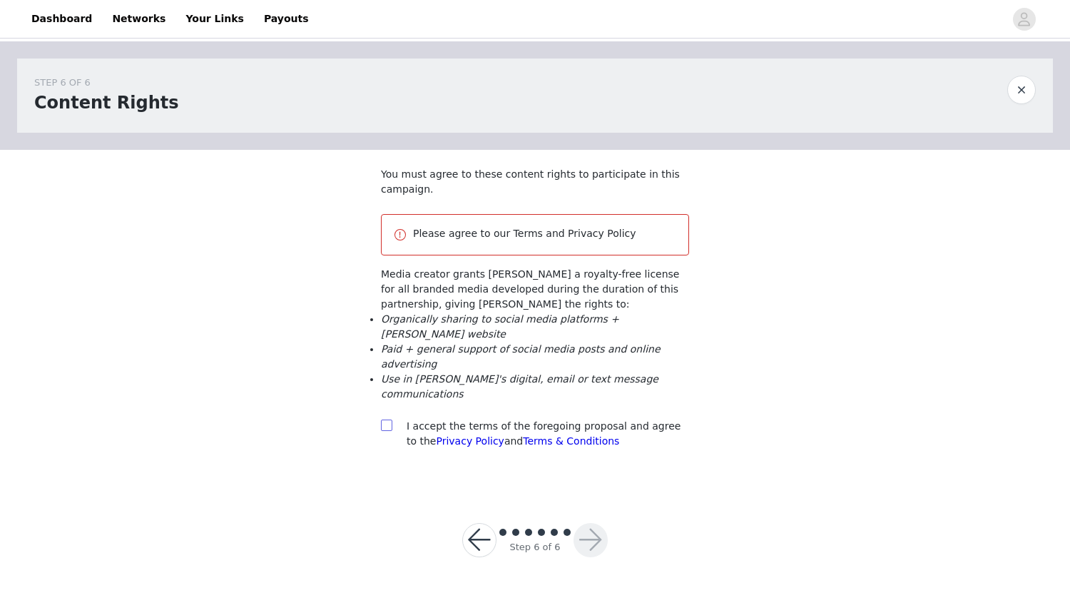
click at [385, 420] on input "checkbox" at bounding box center [386, 425] width 10 height 10
checkbox input "true"
click at [597, 523] on button "button" at bounding box center [591, 540] width 34 height 34
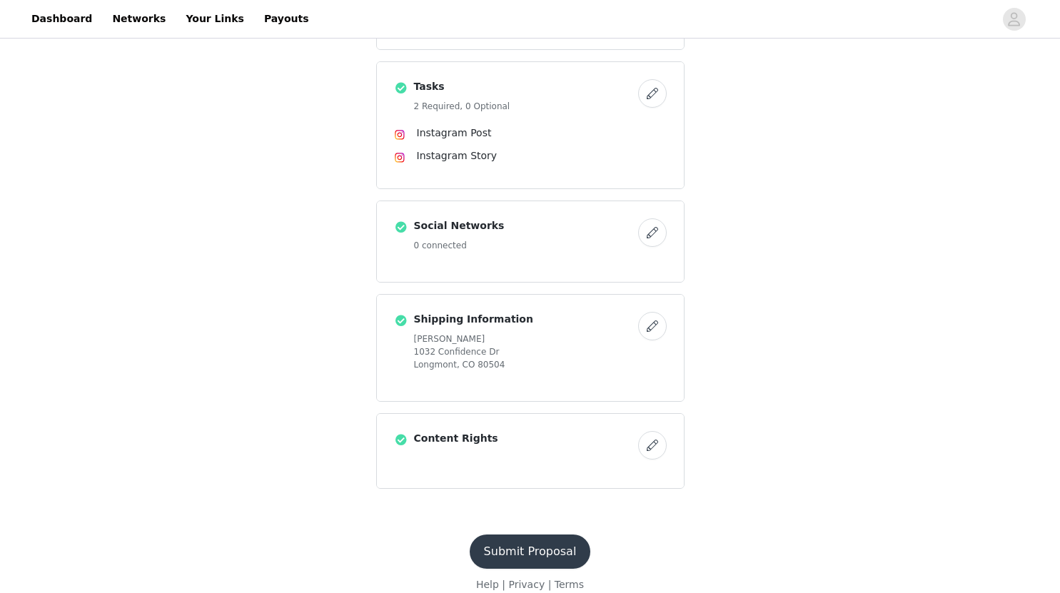
scroll to position [479, 0]
click at [548, 547] on button "Submit Proposal" at bounding box center [530, 551] width 121 height 34
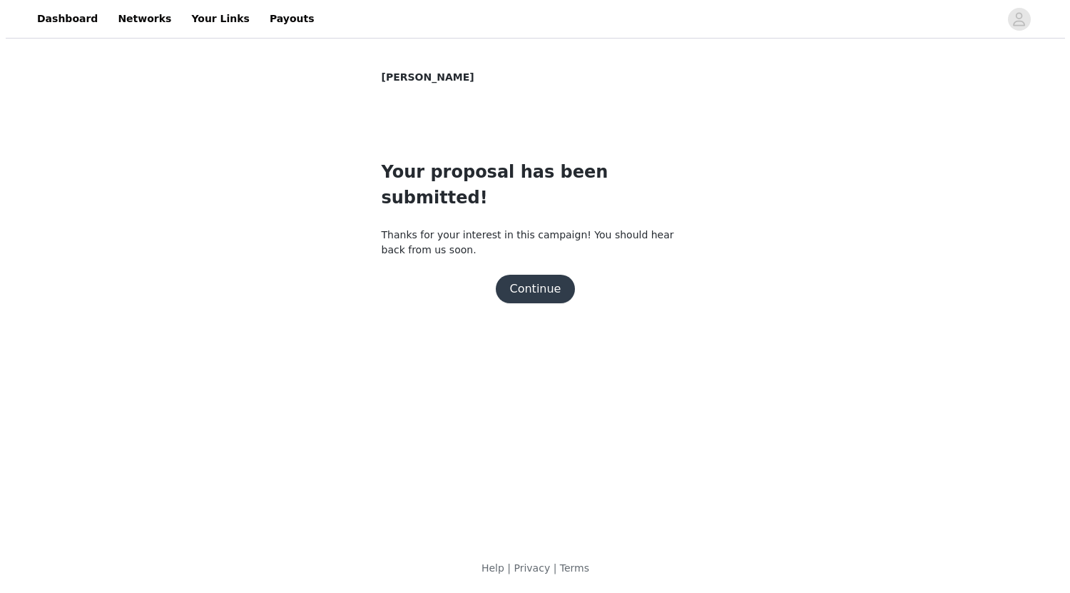
scroll to position [0, 0]
click at [542, 275] on button "Continue" at bounding box center [535, 289] width 80 height 29
